Goal: Navigation & Orientation: Find specific page/section

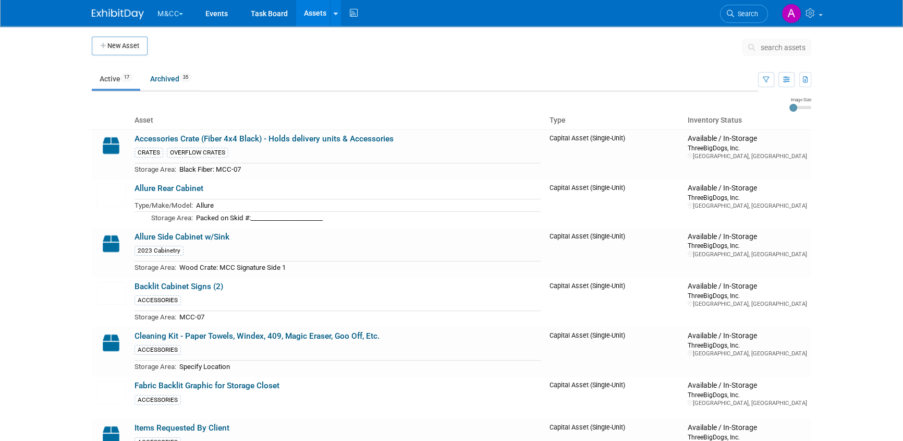
click at [162, 11] on button "M&CC" at bounding box center [176, 11] width 40 height 23
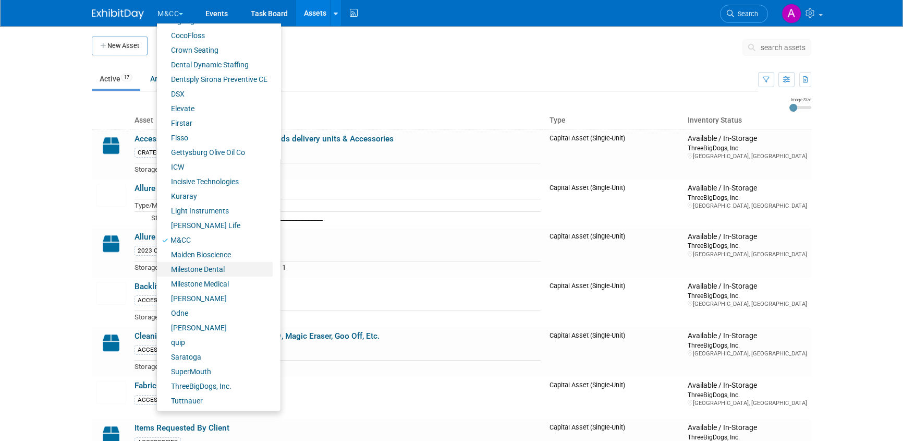
scroll to position [131, 0]
click at [185, 313] on link "Odne" at bounding box center [215, 312] width 116 height 15
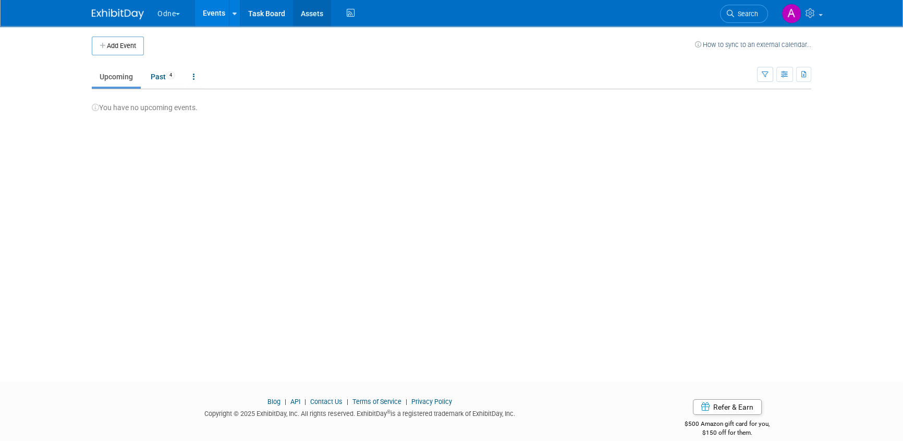
click at [308, 12] on link "Assets" at bounding box center [312, 13] width 38 height 26
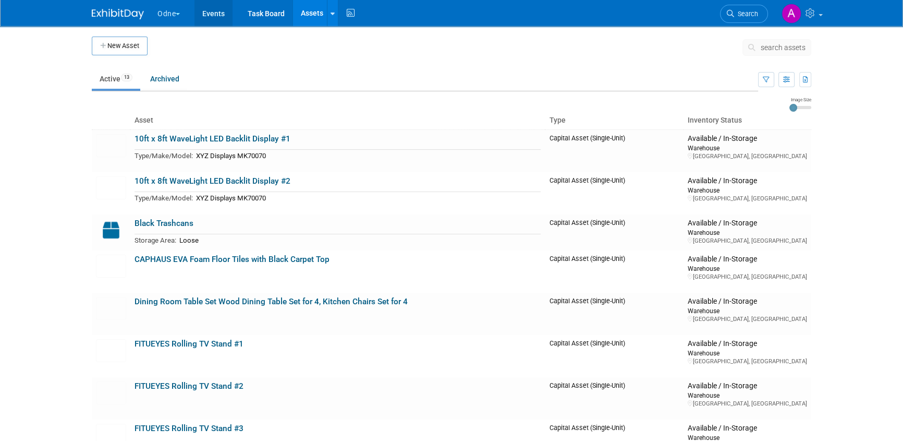
click at [227, 14] on link "Events" at bounding box center [213, 13] width 38 height 26
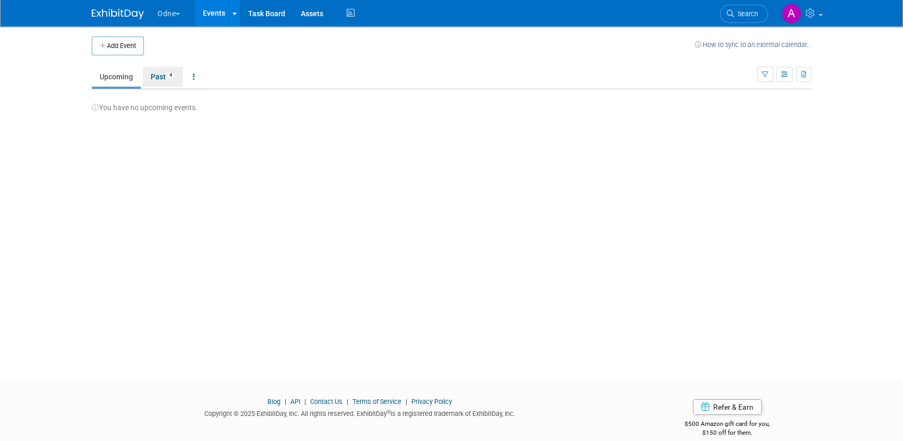
click at [162, 80] on link "Past 4" at bounding box center [163, 77] width 40 height 20
